Goal: Information Seeking & Learning: Learn about a topic

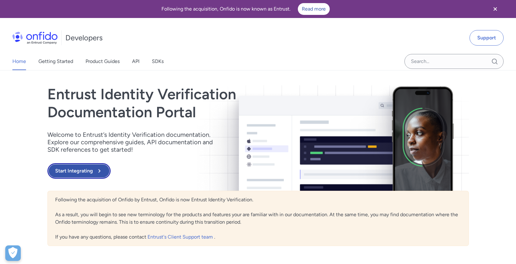
click at [97, 172] on icon at bounding box center [98, 170] width 7 height 7
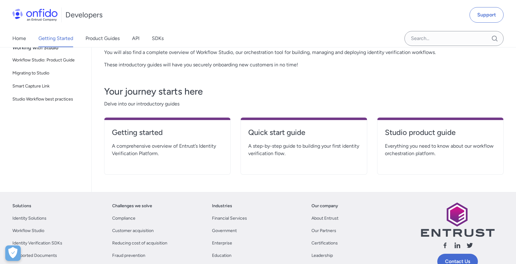
scroll to position [84, 0]
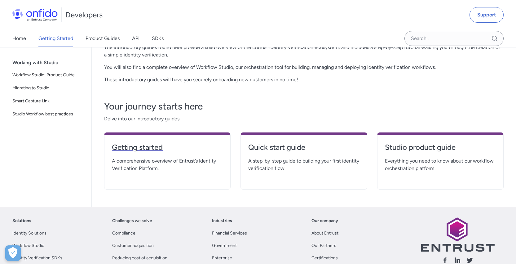
click at [148, 148] on h4 "Getting started" at bounding box center [167, 147] width 111 height 10
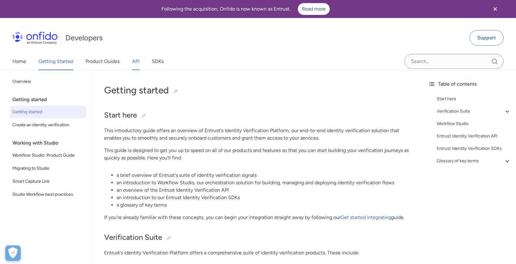
click at [137, 64] on link "API" at bounding box center [135, 61] width 7 height 17
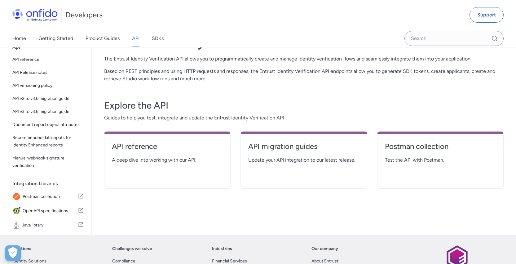
scroll to position [57, 0]
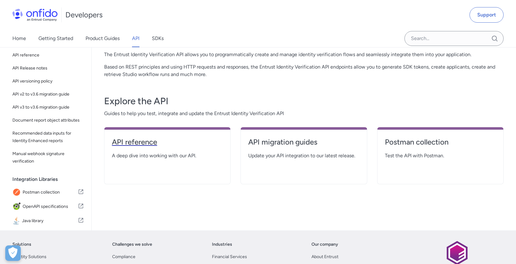
click at [144, 143] on h4 "API reference" at bounding box center [167, 142] width 111 height 10
select select "http"
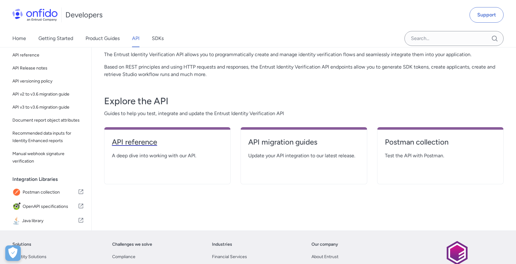
select select "http"
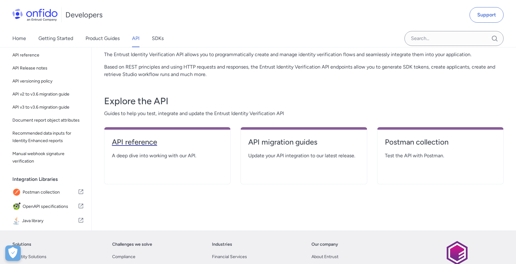
select select "http"
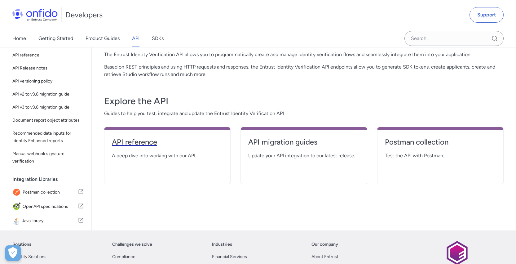
select select "http"
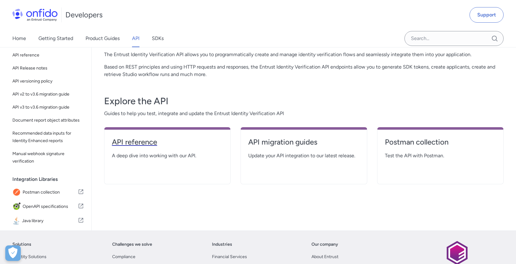
select select "http"
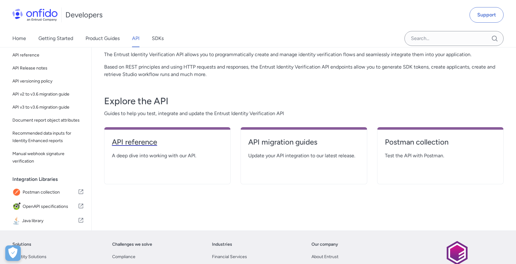
select select "http"
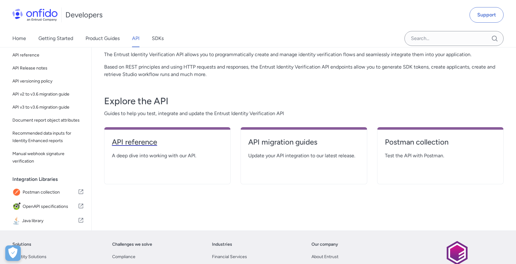
select select "http"
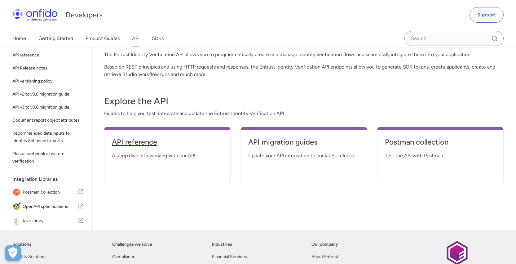
select select "http"
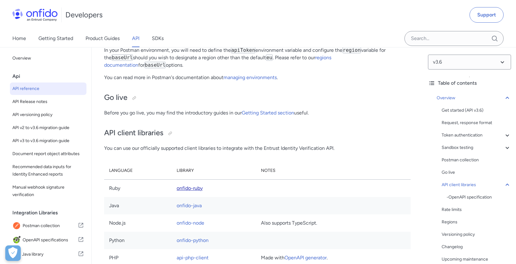
scroll to position [4298, 0]
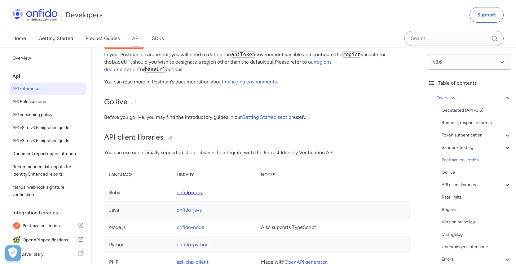
click at [193, 195] on link "onfido-ruby" at bounding box center [190, 192] width 26 height 6
